Goal: Complete application form: Complete application form

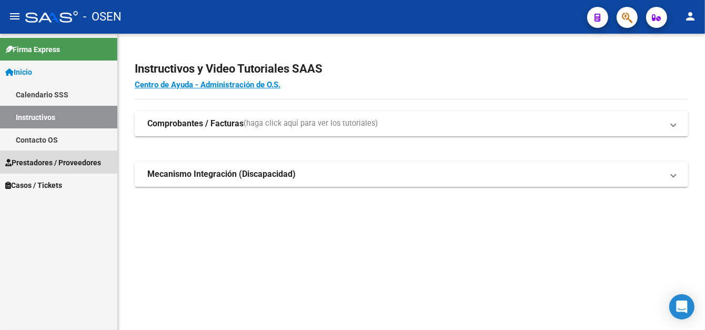
click at [65, 157] on span "Prestadores / Proveedores" at bounding box center [53, 163] width 96 height 12
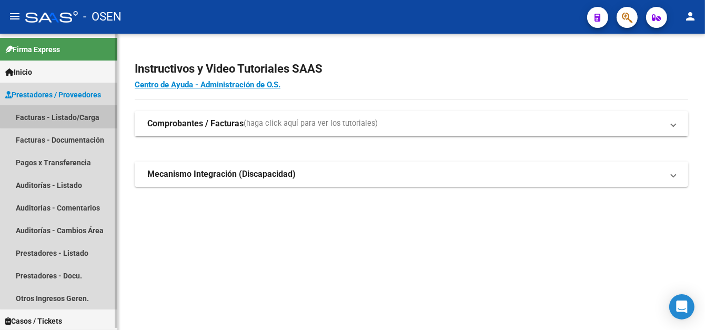
click at [70, 113] on link "Facturas - Listado/Carga" at bounding box center [58, 117] width 117 height 23
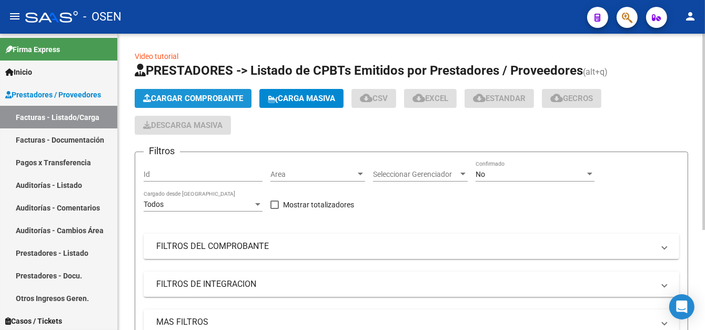
click at [167, 96] on span "Cargar Comprobante" at bounding box center [193, 98] width 100 height 9
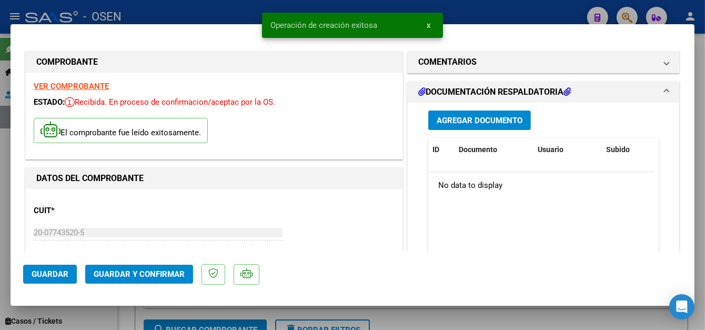
click at [62, 279] on button "Guardar" at bounding box center [50, 274] width 54 height 19
click at [186, 5] on div at bounding box center [352, 165] width 705 height 330
type input "$ 0,00"
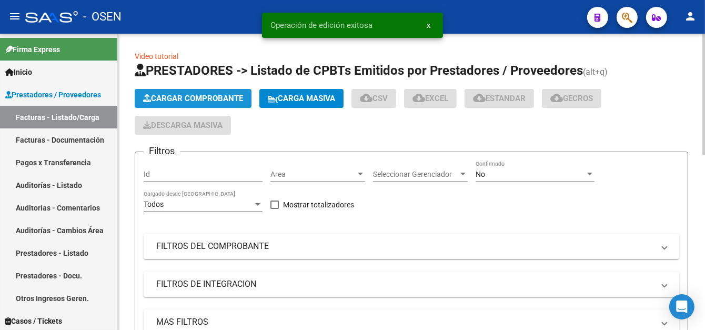
click at [210, 101] on button "Cargar Comprobante" at bounding box center [193, 98] width 117 height 19
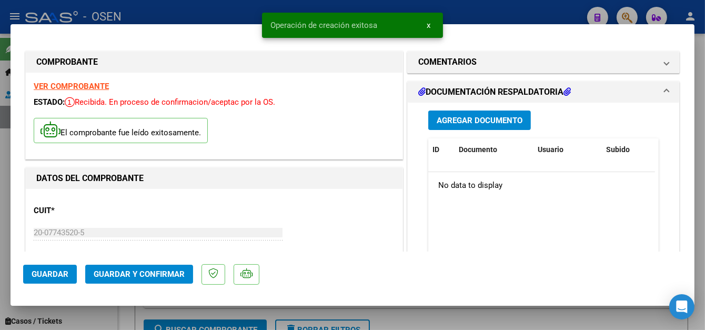
click at [57, 269] on span "Guardar" at bounding box center [50, 273] width 37 height 9
click at [181, 6] on div at bounding box center [352, 165] width 705 height 330
type input "$ 0,00"
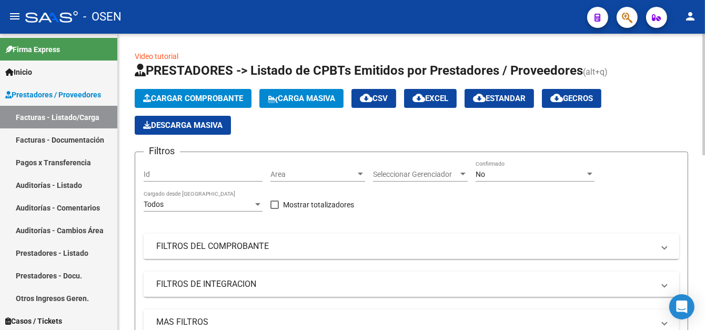
click at [202, 101] on span "Cargar Comprobante" at bounding box center [193, 98] width 100 height 9
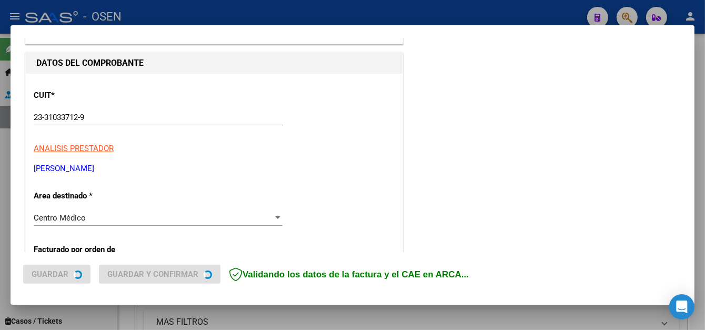
scroll to position [105, 0]
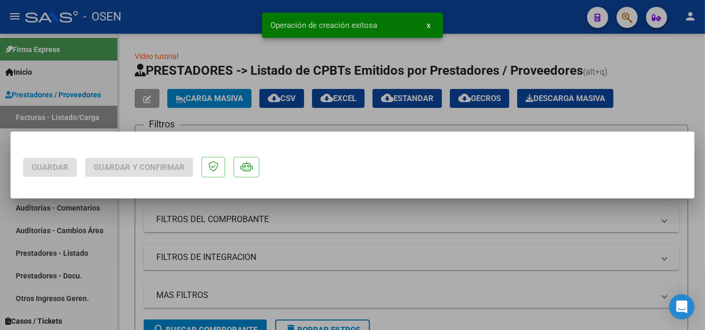
click at [55, 273] on div at bounding box center [352, 165] width 705 height 330
